Goal: Check status: Check status

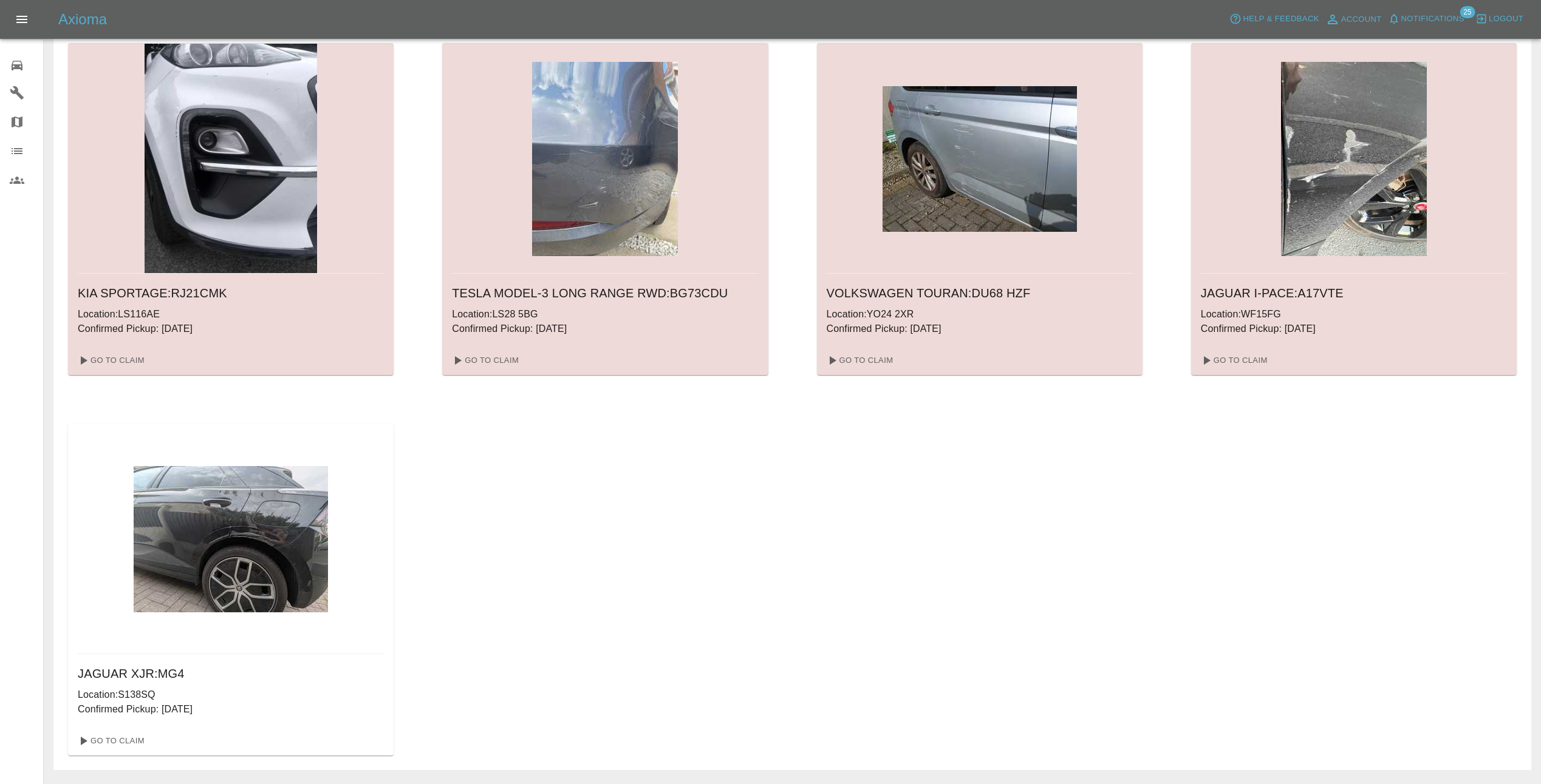
scroll to position [850, 0]
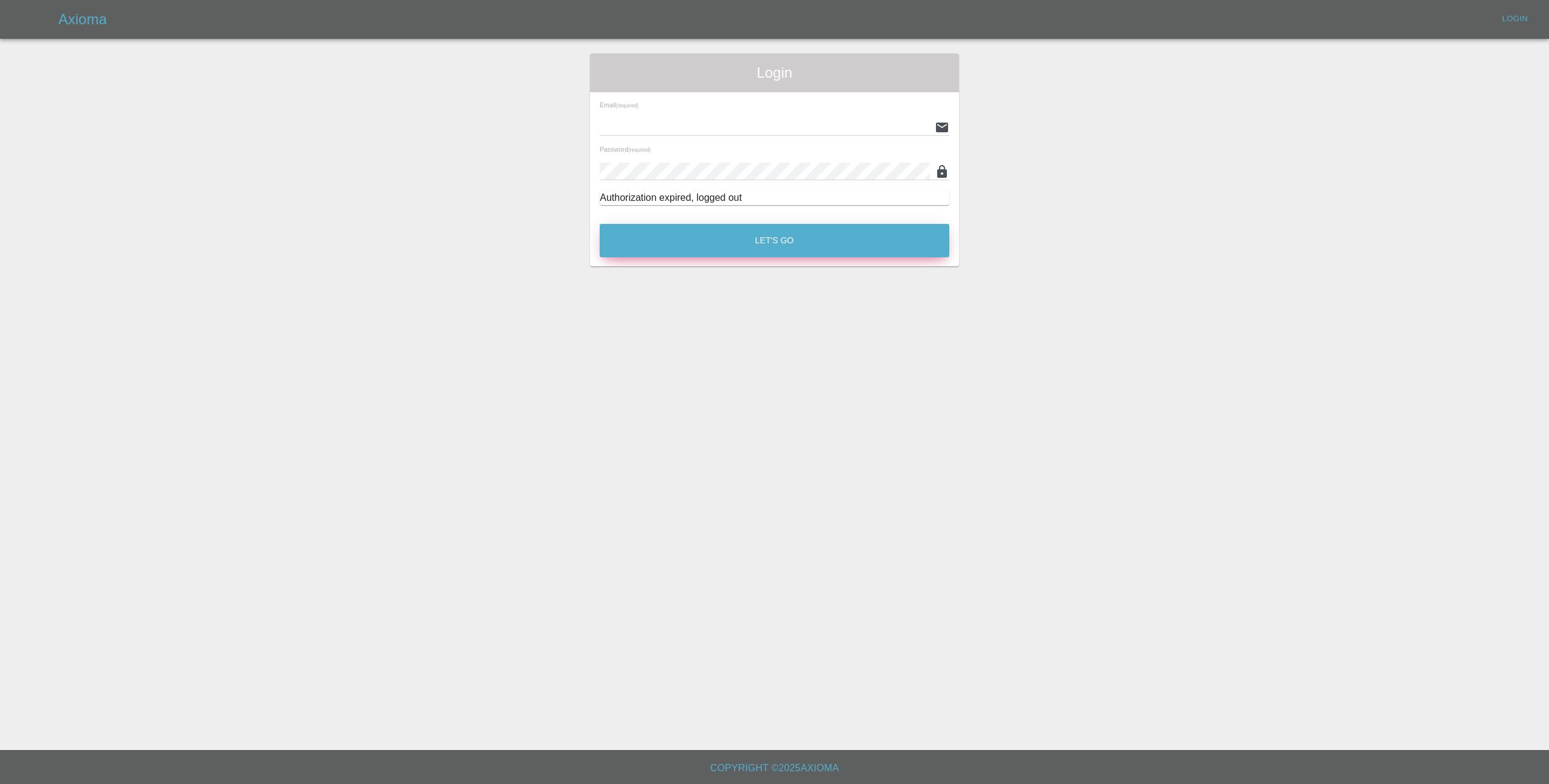
type input "lmfsmartrepairs@outlook.com"
click at [769, 238] on button "Let's Go" at bounding box center [774, 240] width 350 height 33
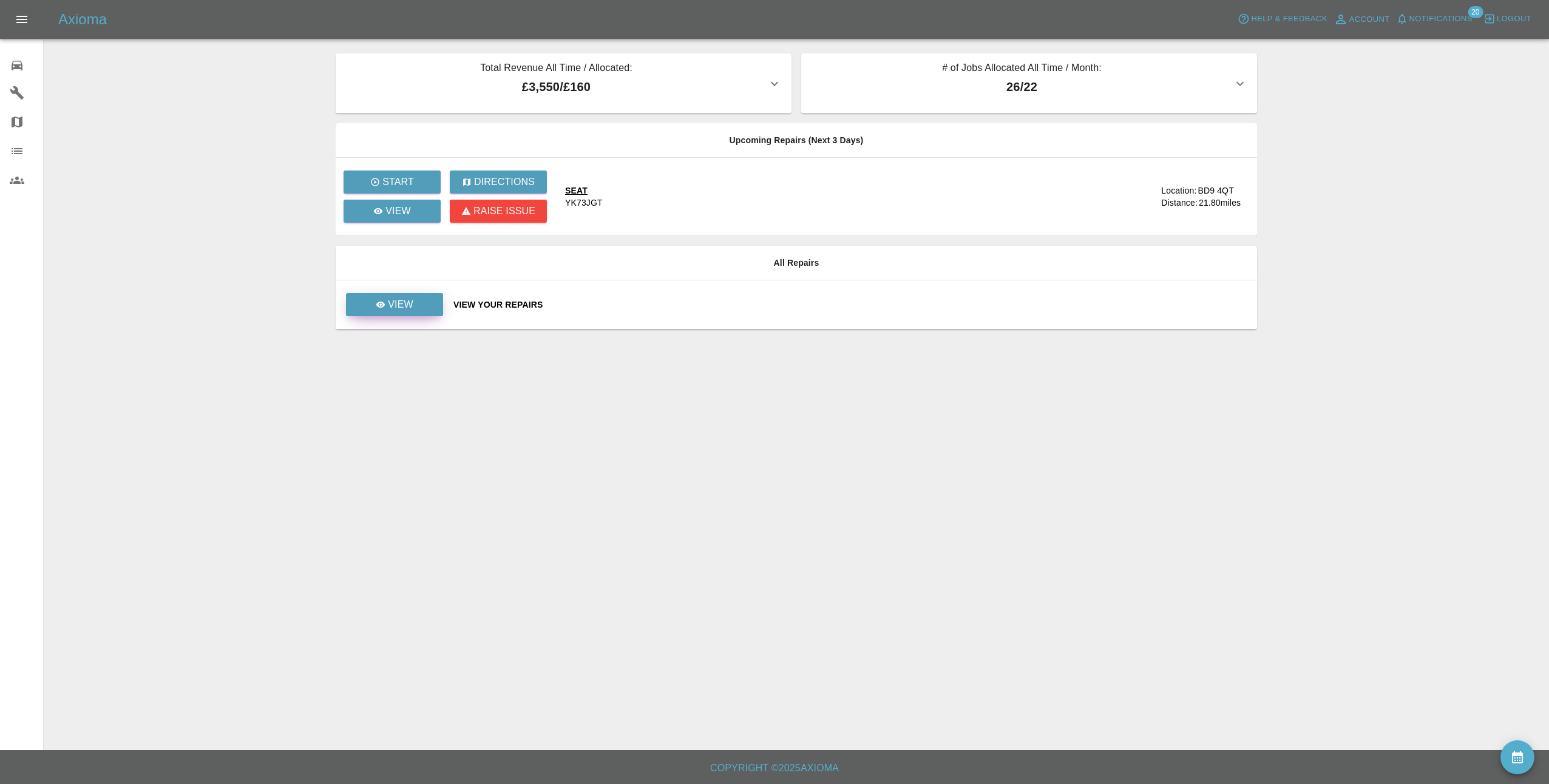
click at [409, 304] on p "View" at bounding box center [401, 305] width 26 height 15
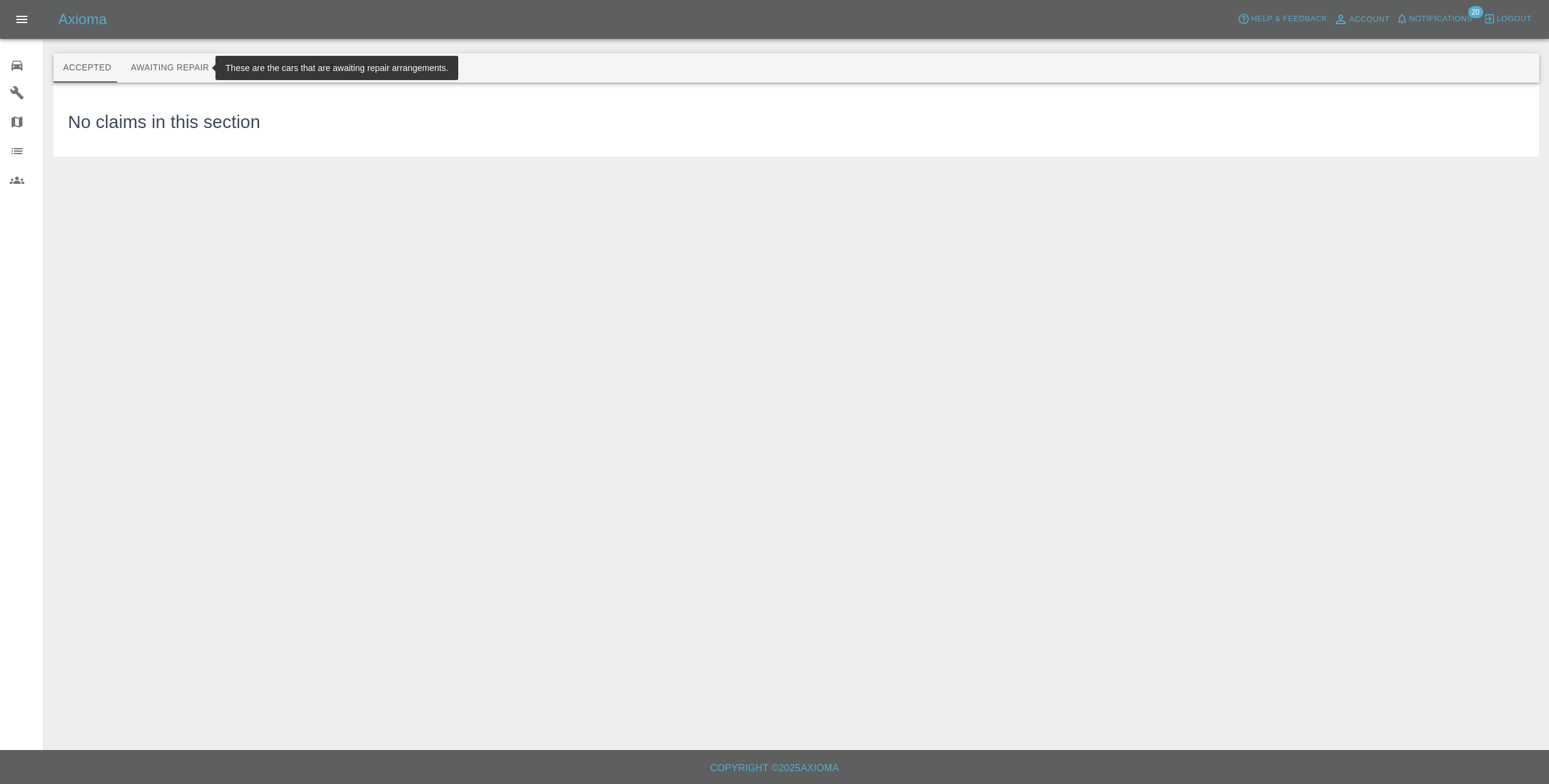
click at [172, 68] on button "Awaiting Repair" at bounding box center [169, 68] width 98 height 29
